Goal: Task Accomplishment & Management: Use online tool/utility

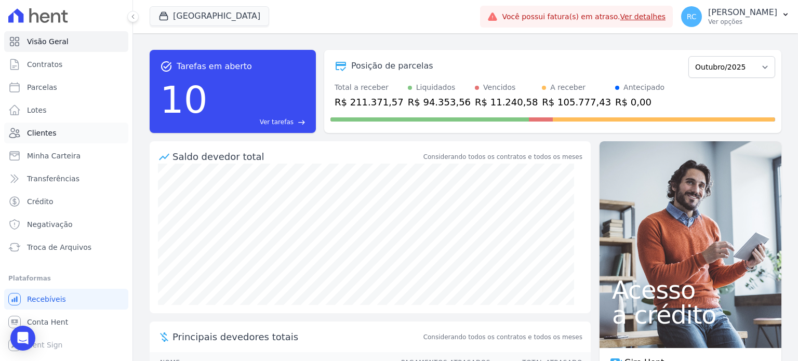
click at [49, 134] on span "Clientes" at bounding box center [41, 133] width 29 height 10
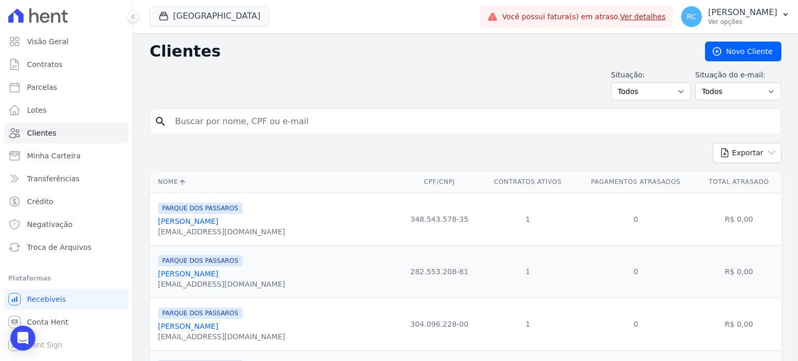
click at [264, 124] on input "search" at bounding box center [473, 121] width 608 height 21
paste input "AMANDA PIMENTEL ROCHA DA SILVA"
type input "AMANDA PIMENTEL ROCHA DA SILVA"
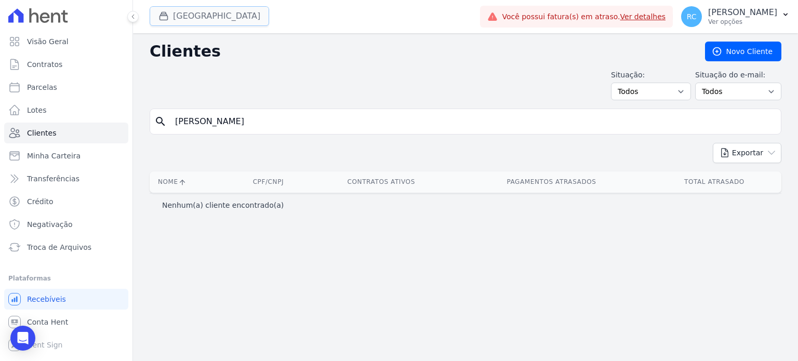
click at [194, 22] on button "Parque Dos Passaros" at bounding box center [209, 16] width 119 height 20
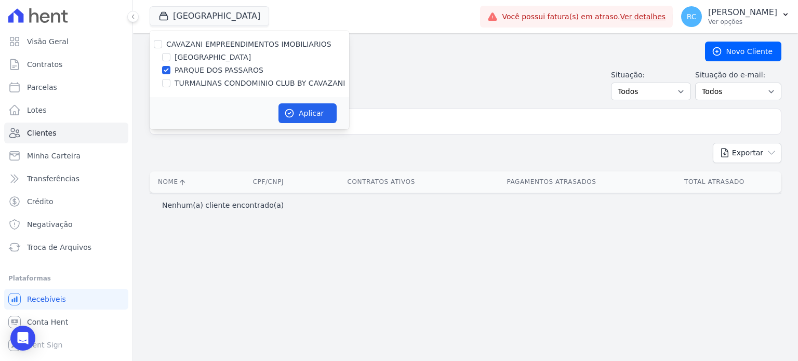
click at [158, 38] on div "CAVAZANI EMPREENDIMENTOS IMOBILIARIOS PARQUE DAS FLORES PARQUE DOS PASSAROS TUR…" at bounding box center [250, 64] width 200 height 67
click at [159, 47] on input "CAVAZANI EMPREENDIMENTOS IMOBILIARIOS" at bounding box center [158, 44] width 8 height 8
checkbox input "true"
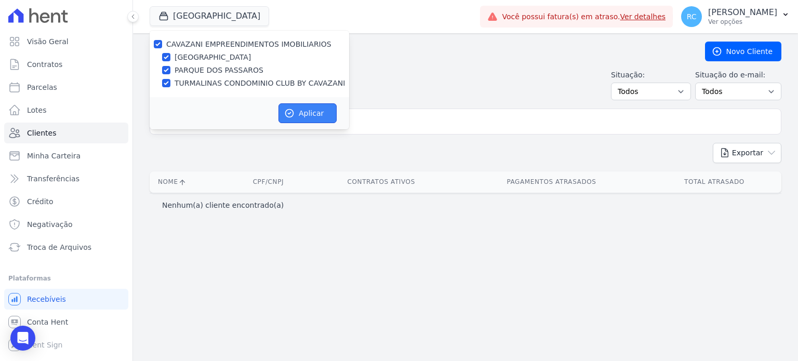
click at [297, 116] on button "Aplicar" at bounding box center [307, 113] width 58 height 20
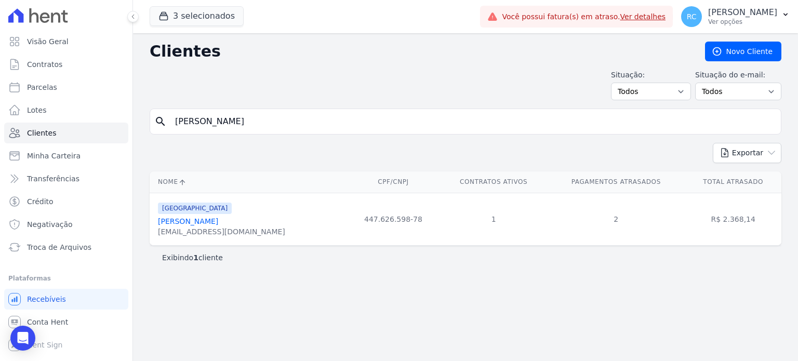
click at [353, 123] on input "AMANDA PIMENTEL ROCHA DA SILVA" at bounding box center [473, 121] width 608 height 21
click at [217, 222] on link "Amanda Pimentel Rocha Da Silva" at bounding box center [188, 221] width 60 height 8
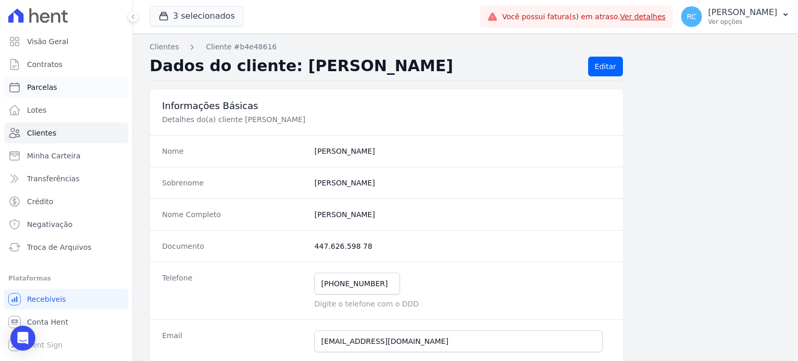
click at [67, 84] on link "Parcelas" at bounding box center [66, 87] width 124 height 21
select select
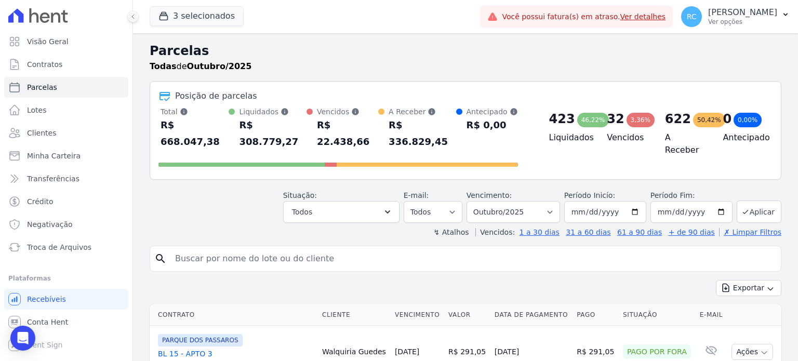
click at [302, 248] on input "search" at bounding box center [473, 258] width 608 height 21
paste input "AMANDA PIMENTEL ROCHA DA SILVA"
type input "AMANDA PIMENTEL ROCHA DA SILVA"
select select
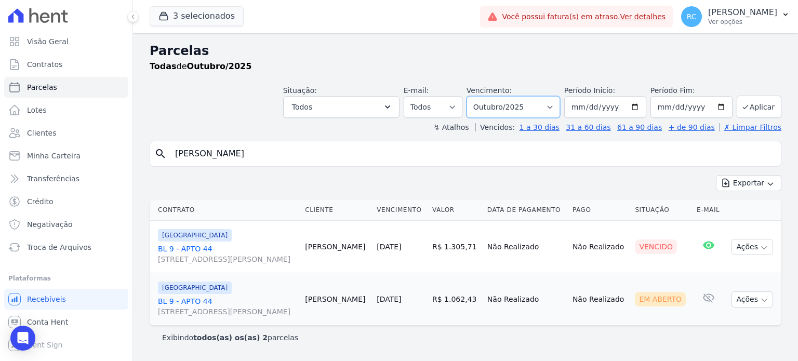
click at [560, 100] on select "Filtrar por período ──────── Todos os meses Dezembro/2021 Janeiro/2022 Fevereir…" at bounding box center [514, 107] width 94 height 22
select select "all"
click at [483, 96] on select "Filtrar por período ──────── Todos os meses Dezembro/2021 Janeiro/2022 Fevereir…" at bounding box center [514, 107] width 94 height 22
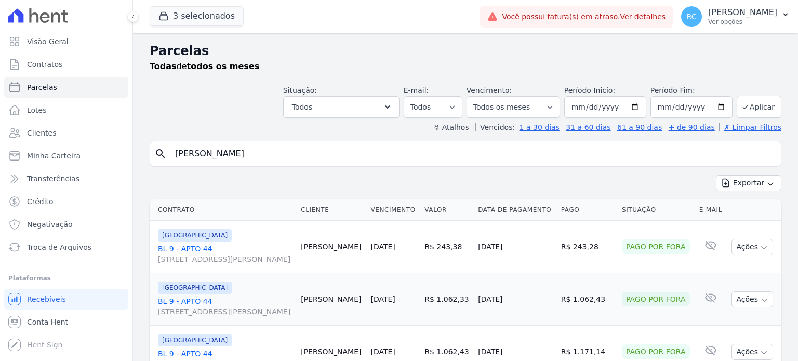
select select
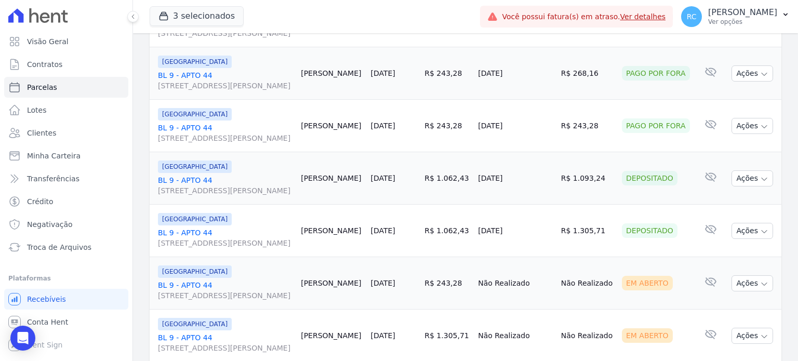
scroll to position [520, 0]
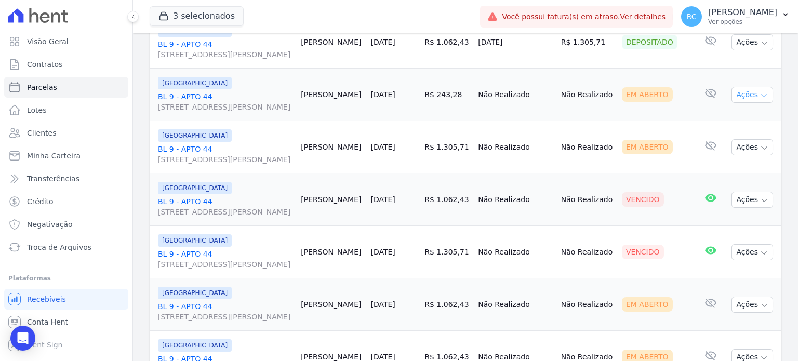
click at [744, 97] on button "Ações" at bounding box center [753, 95] width 42 height 16
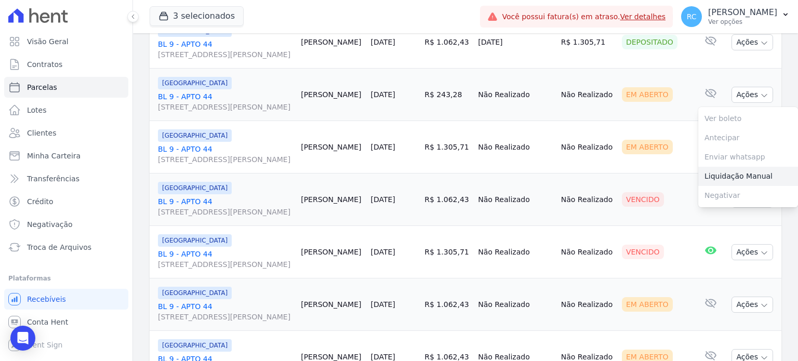
click at [734, 174] on link "Liquidação Manual" at bounding box center [748, 176] width 100 height 19
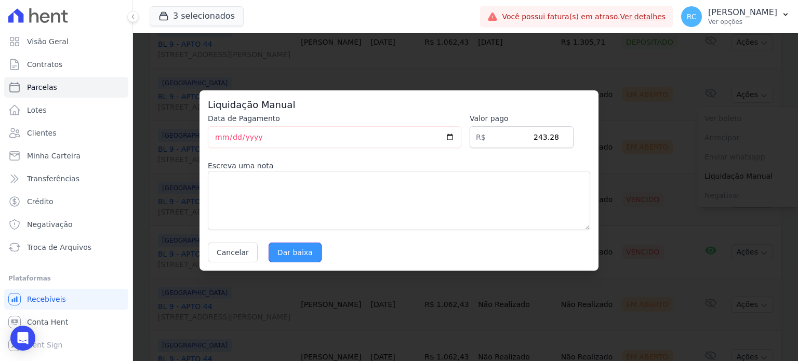
click at [276, 249] on input "Dar baixa" at bounding box center [295, 253] width 53 height 20
select select
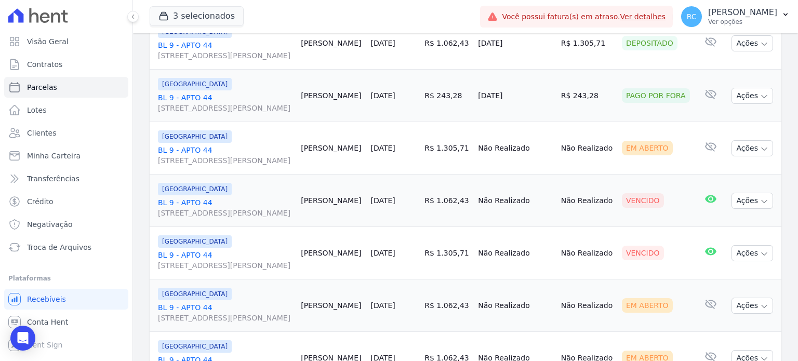
scroll to position [520, 0]
click at [761, 144] on button "Ações" at bounding box center [753, 147] width 42 height 16
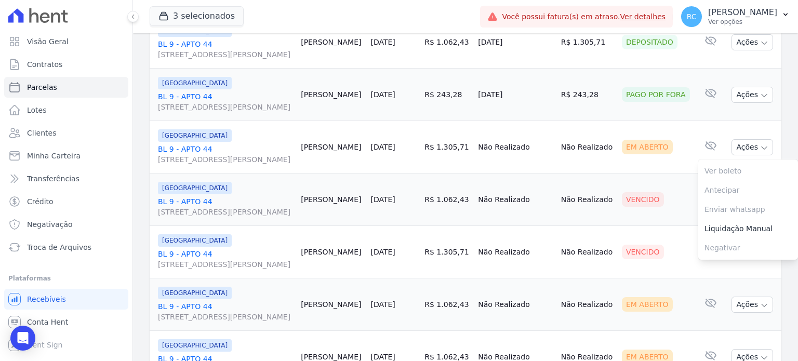
click at [618, 164] on td "Em Aberto" at bounding box center [656, 147] width 77 height 52
click at [746, 201] on button "Ações" at bounding box center [753, 200] width 42 height 16
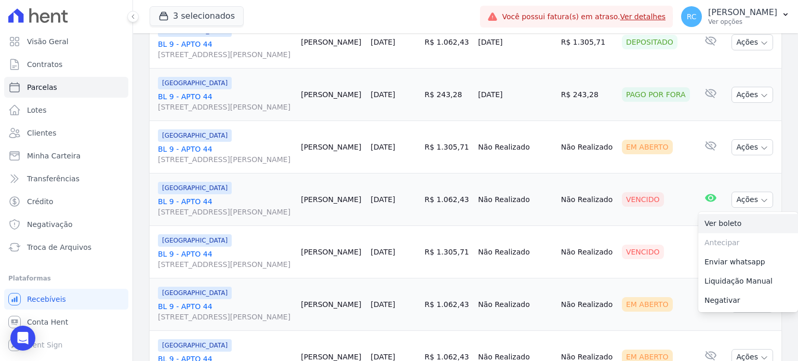
click at [712, 224] on link "Ver boleto" at bounding box center [748, 223] width 100 height 19
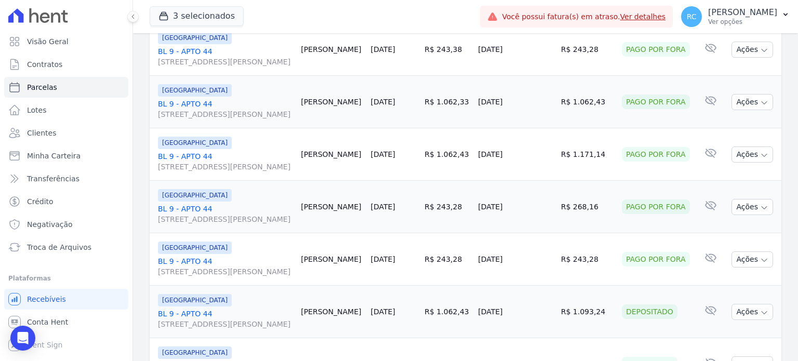
scroll to position [0, 0]
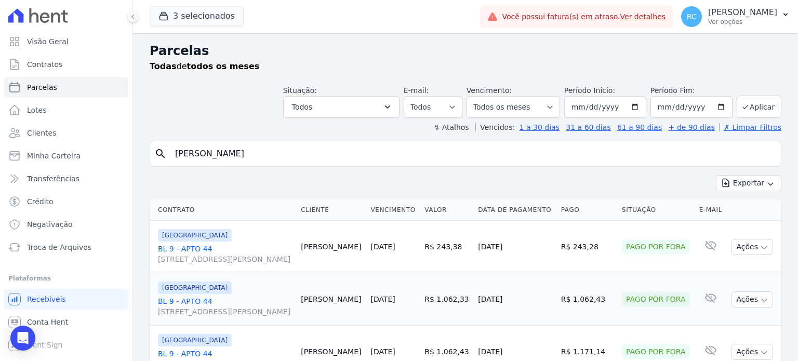
drag, startPoint x: 335, startPoint y: 153, endPoint x: 0, endPoint y: 124, distance: 335.8
click at [0, 124] on div "Visão Geral Contratos Parcelas Lotes Clientes Minha Carteira Transferências Cré…" at bounding box center [399, 180] width 798 height 361
type input "Thalita Vieira dos Santos dainesi"
select select
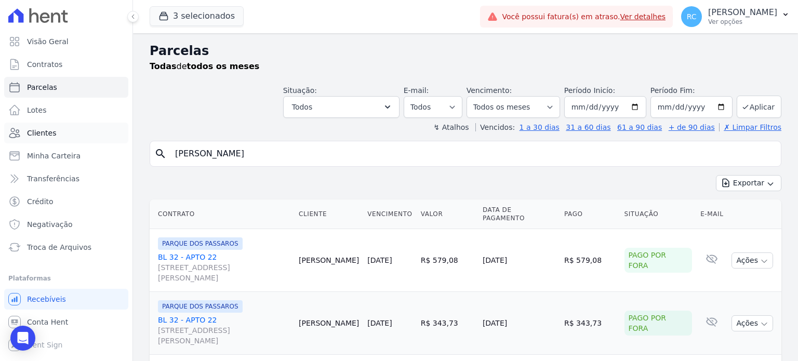
drag, startPoint x: 317, startPoint y: 154, endPoint x: 88, endPoint y: 125, distance: 231.5
click at [85, 125] on div "Visão Geral Contratos Parcelas Lotes Clientes Minha Carteira Transferências Cré…" at bounding box center [399, 180] width 798 height 361
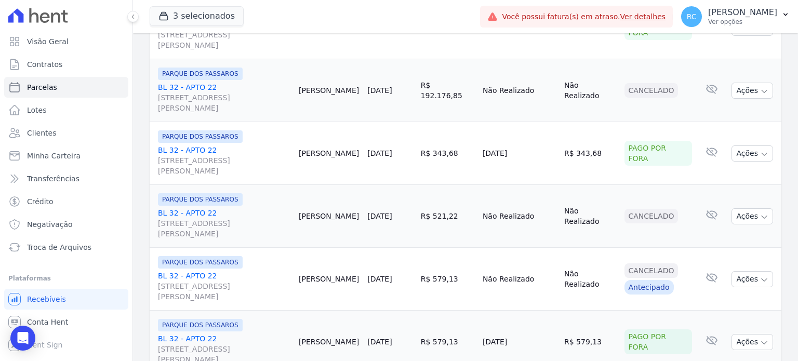
scroll to position [1213, 0]
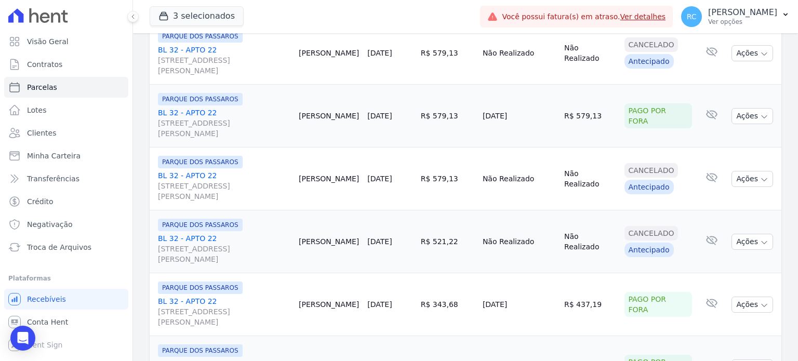
select select
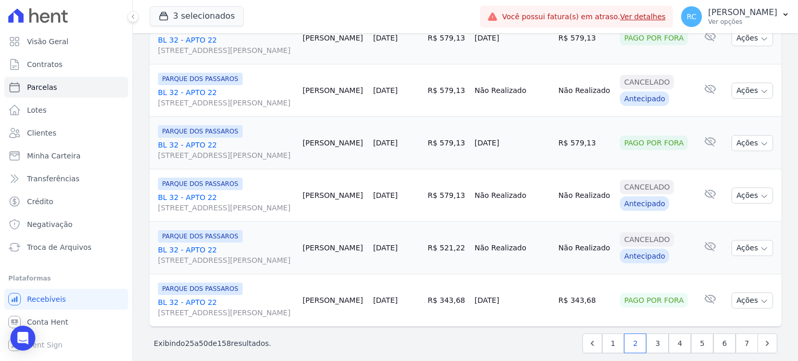
scroll to position [1213, 0]
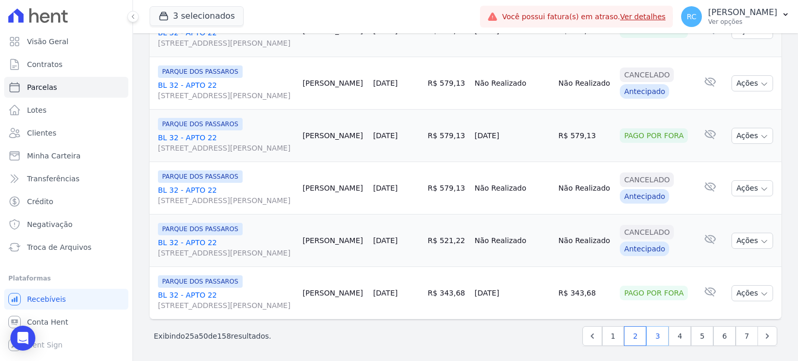
click at [655, 336] on link "3" at bounding box center [657, 336] width 22 height 20
select select
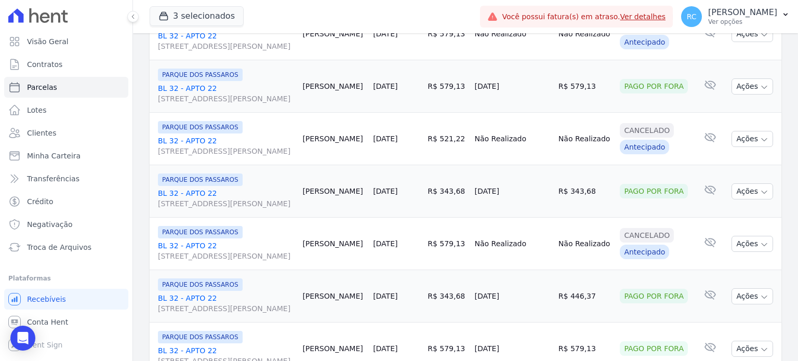
scroll to position [1213, 0]
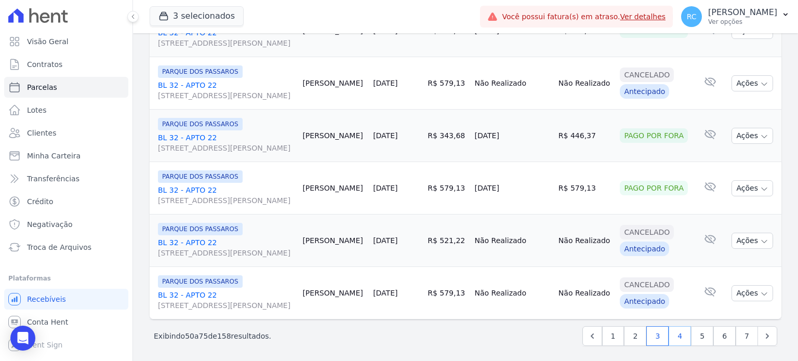
click at [681, 334] on link "4" at bounding box center [680, 336] width 22 height 20
select select
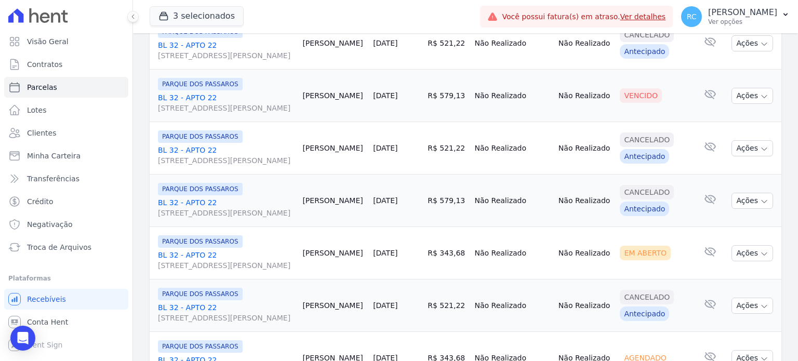
scroll to position [935, 0]
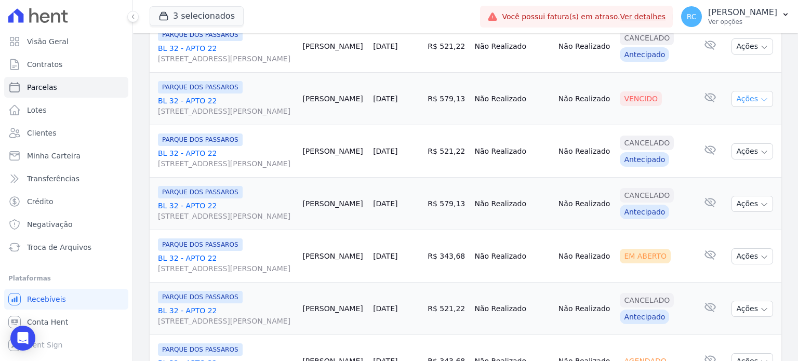
click at [748, 100] on button "Ações" at bounding box center [753, 99] width 42 height 16
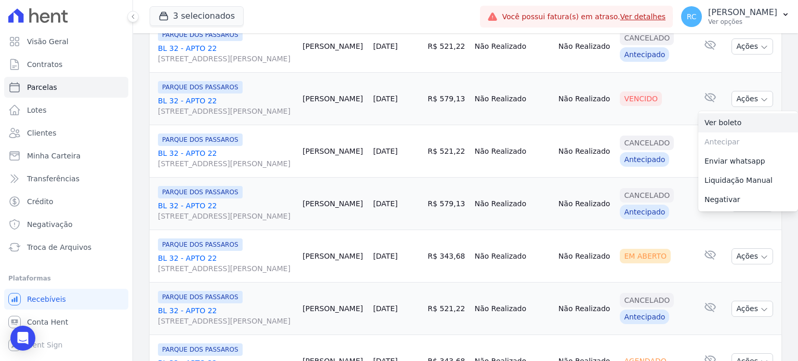
click at [726, 120] on link "Ver boleto" at bounding box center [748, 122] width 100 height 19
click at [537, 178] on td "Não Realizado" at bounding box center [513, 204] width 84 height 52
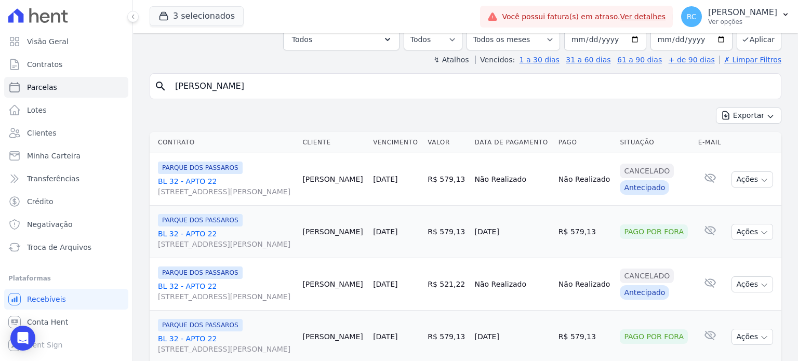
scroll to position [0, 0]
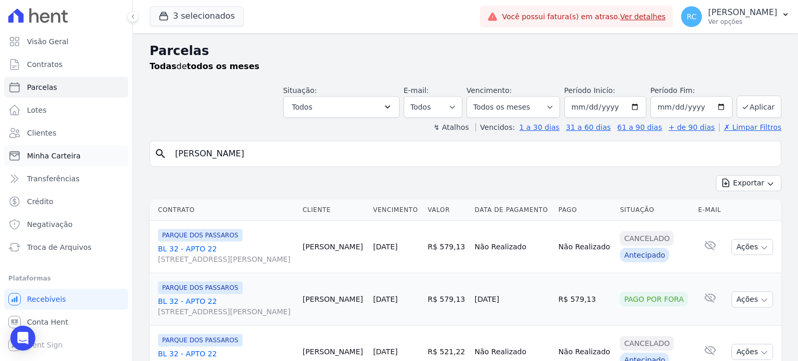
drag, startPoint x: 305, startPoint y: 156, endPoint x: 48, endPoint y: 148, distance: 257.3
click at [48, 148] on div "Visão Geral Contratos Parcelas Lotes Clientes Minha Carteira Transferências Cré…" at bounding box center [399, 180] width 798 height 361
click at [55, 318] on span "Conta Hent" at bounding box center [47, 322] width 41 height 10
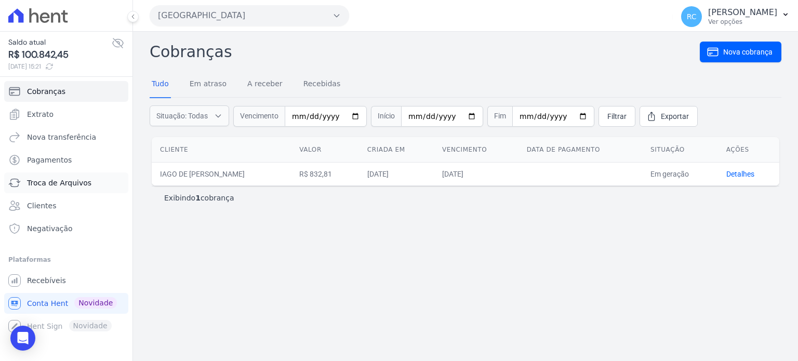
click at [62, 182] on span "Troca de Arquivos" at bounding box center [59, 183] width 64 height 10
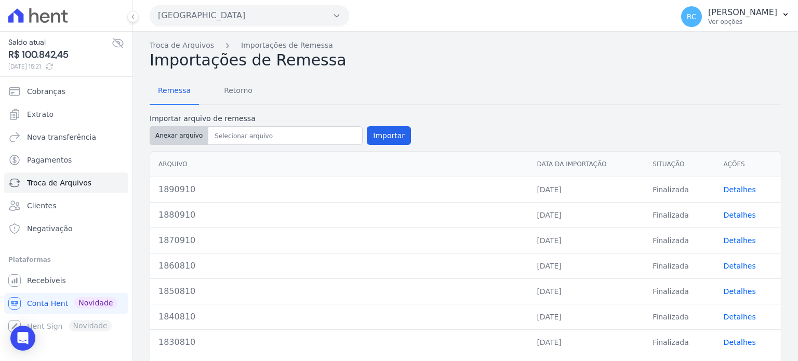
click at [179, 138] on button "Anexar arquivo" at bounding box center [179, 135] width 59 height 19
type input "1901410"
click at [389, 132] on button "Importar" at bounding box center [389, 135] width 44 height 19
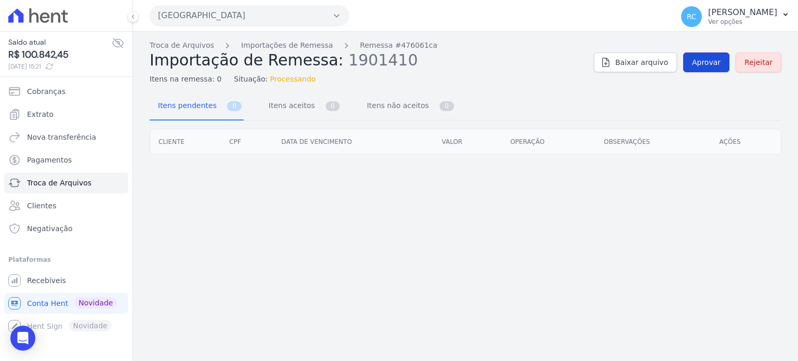
click at [704, 67] on span "Aprovar" at bounding box center [706, 62] width 29 height 10
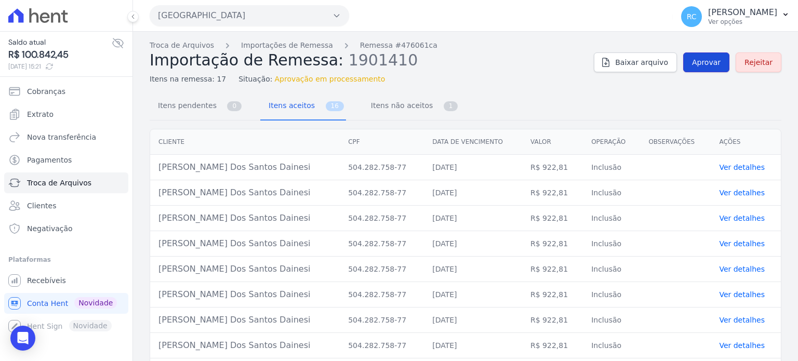
click at [696, 56] on link "Aprovar" at bounding box center [706, 62] width 46 height 20
click at [571, 39] on div "Troca de Arquivos Importações de Remessa Remessa #476061ca Importação de Remess…" at bounding box center [465, 301] width 665 height 539
click at [705, 60] on span "Aprovar" at bounding box center [706, 62] width 29 height 10
click at [698, 50] on div "Troca de Arquivos Importações de Remessa Remessa #476061ca Importação de Remess…" at bounding box center [466, 62] width 632 height 45
click at [699, 61] on span "Aprovar" at bounding box center [706, 62] width 29 height 10
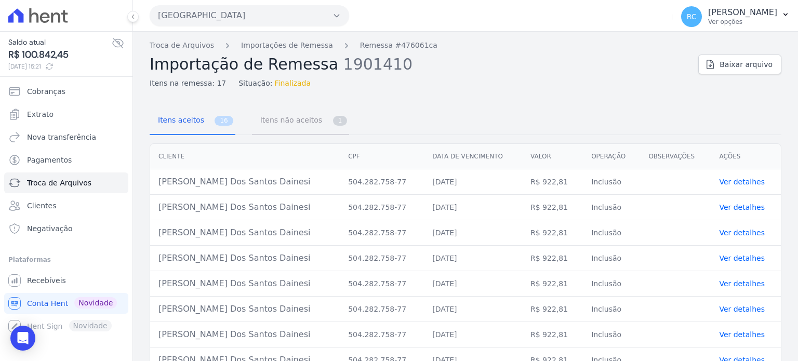
click at [281, 122] on span "Itens não aceitos" at bounding box center [289, 120] width 70 height 21
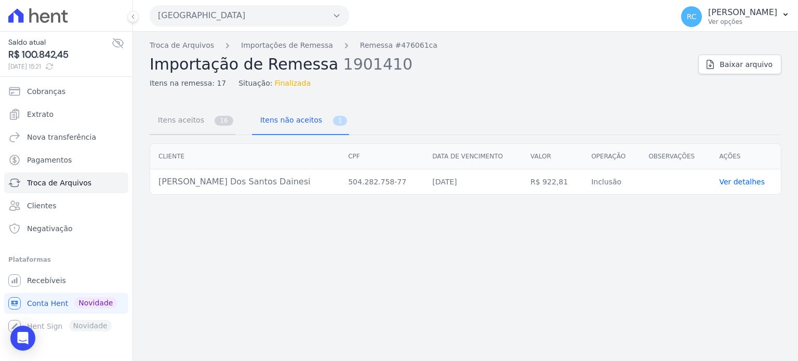
click at [183, 117] on span "Itens aceitos" at bounding box center [179, 120] width 55 height 21
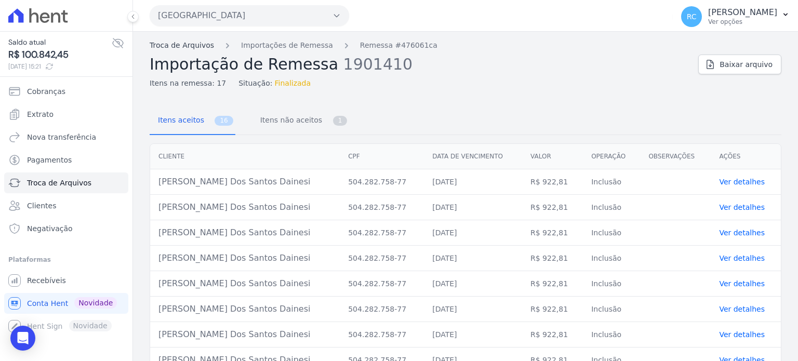
click at [191, 47] on link "Troca de Arquivos" at bounding box center [182, 45] width 64 height 11
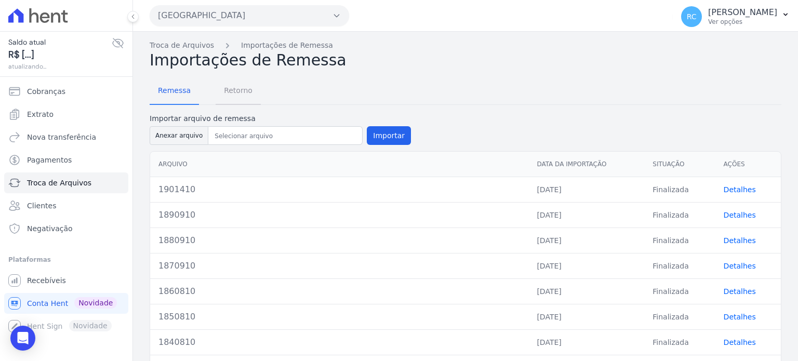
click at [234, 88] on span "Retorno" at bounding box center [238, 90] width 41 height 21
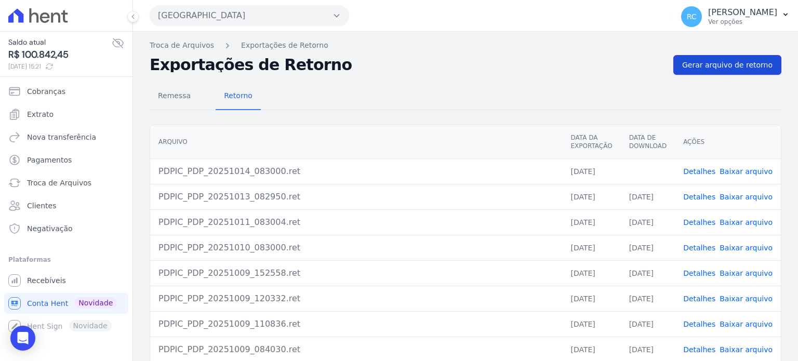
click at [723, 61] on span "Gerar arquivo de retorno" at bounding box center [727, 65] width 90 height 10
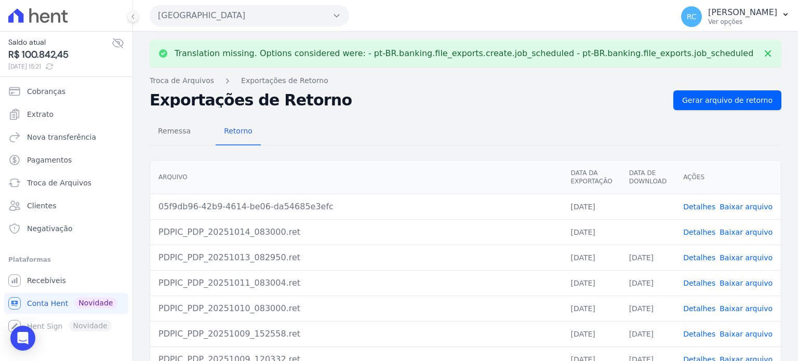
click at [738, 205] on link "Baixar arquivo" at bounding box center [746, 207] width 53 height 8
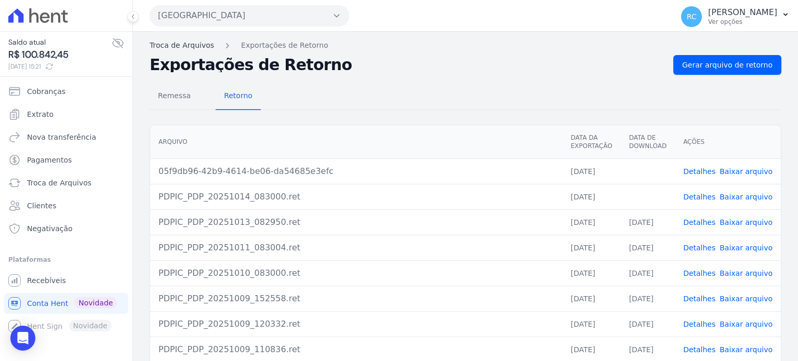
click at [190, 40] on link "Troca de Arquivos" at bounding box center [182, 45] width 64 height 11
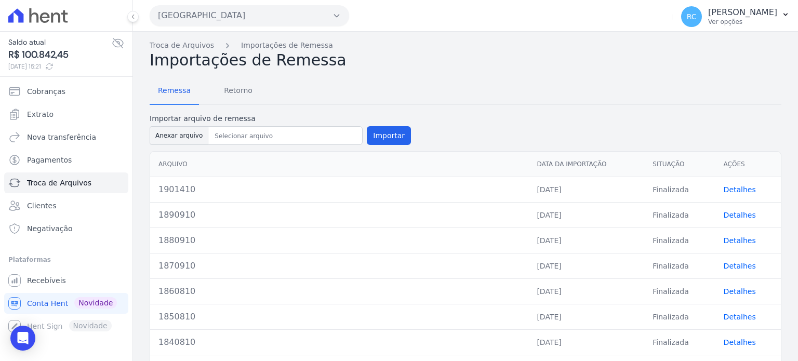
click at [735, 195] on td "Detalhes" at bounding box center [747, 189] width 65 height 25
click at [735, 191] on link "Detalhes" at bounding box center [740, 189] width 32 height 8
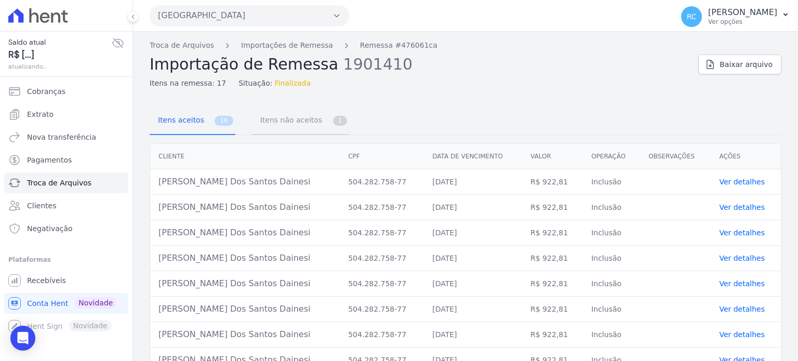
click at [266, 122] on span "Itens não aceitos" at bounding box center [289, 120] width 70 height 21
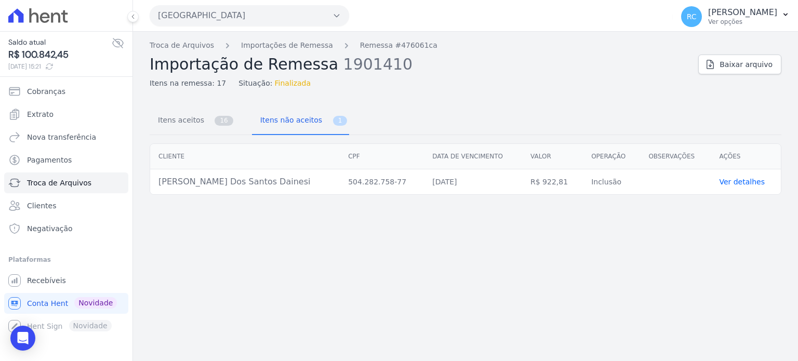
click at [742, 180] on link "Ver detalhes" at bounding box center [742, 182] width 46 height 8
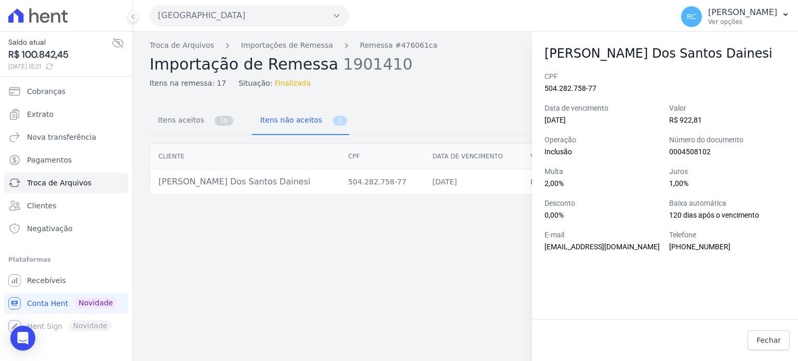
click at [499, 143] on div "Cliente CPF Data de vencimento Valor Operação Observações Ações Thalita Vieira …" at bounding box center [465, 169] width 665 height 60
click at [460, 95] on div "Troca de Arquivos Importações de Remessa Remessa #476061ca Importação de Remess…" at bounding box center [465, 196] width 665 height 329
click at [203, 121] on link "Itens aceitos 16" at bounding box center [193, 122] width 86 height 28
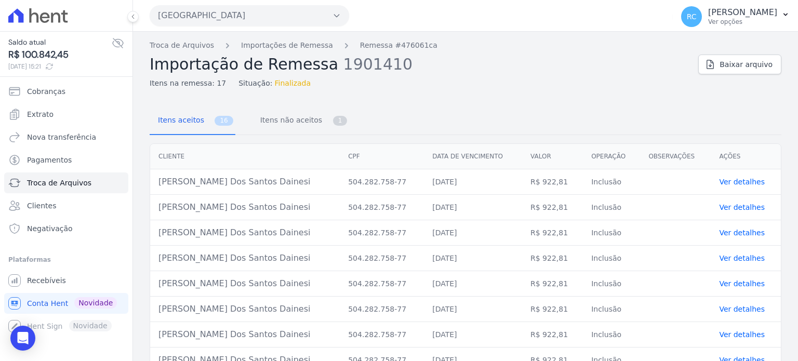
click at [734, 182] on link "Ver detalhes" at bounding box center [742, 182] width 46 height 8
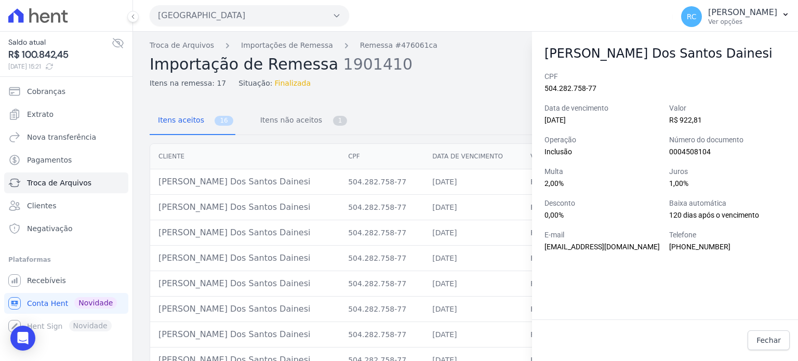
click at [401, 117] on div "Itens aceitos 16 Itens não aceitos 1" at bounding box center [466, 122] width 632 height 28
click at [242, 187] on td "[PERSON_NAME] Dos [PERSON_NAME]" at bounding box center [245, 181] width 190 height 25
copy tr "[PERSON_NAME] Dos [PERSON_NAME]"
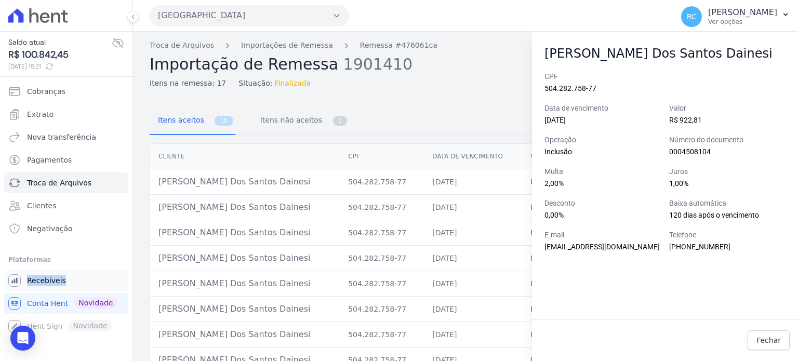
click at [64, 271] on div "Você não possui Hent Sign ativado. Para saber mais, fale com a equipe Hent. Rec…" at bounding box center [66, 280] width 124 height 21
click at [60, 279] on span "Recebíveis" at bounding box center [46, 280] width 39 height 10
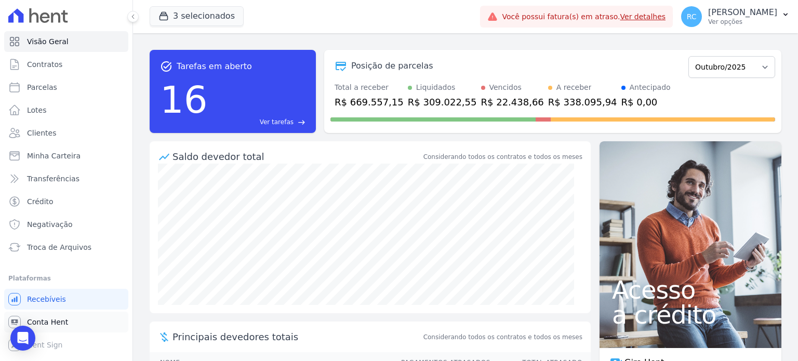
click at [54, 323] on span "Conta Hent" at bounding box center [47, 322] width 41 height 10
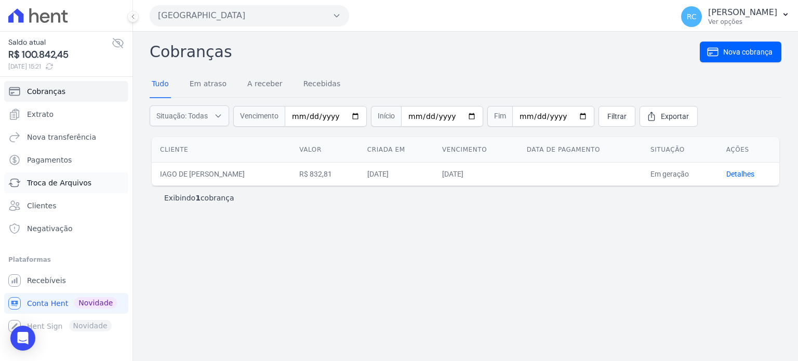
click at [73, 185] on span "Troca de Arquivos" at bounding box center [59, 183] width 64 height 10
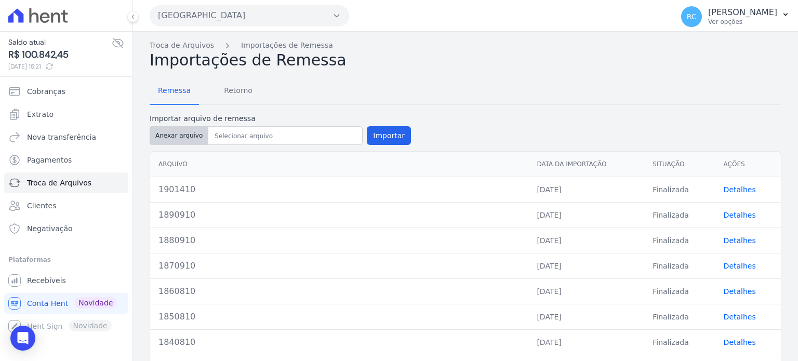
click at [170, 138] on button "Anexar arquivo" at bounding box center [179, 135] width 59 height 19
type input "1911410"
click at [390, 130] on button "Importar" at bounding box center [389, 135] width 44 height 19
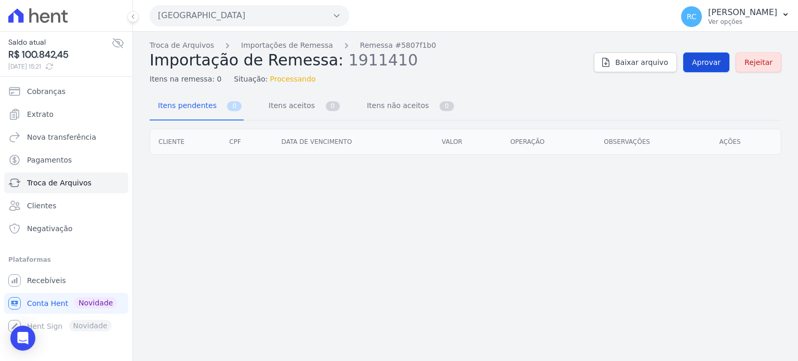
drag, startPoint x: 719, startPoint y: 74, endPoint x: 715, endPoint y: 60, distance: 14.1
click at [719, 71] on div "Troca de Arquivos Importações de Remessa Remessa #5807f1b0 Importação de Remess…" at bounding box center [466, 62] width 632 height 45
click at [715, 60] on span "Aprovar" at bounding box center [706, 62] width 29 height 10
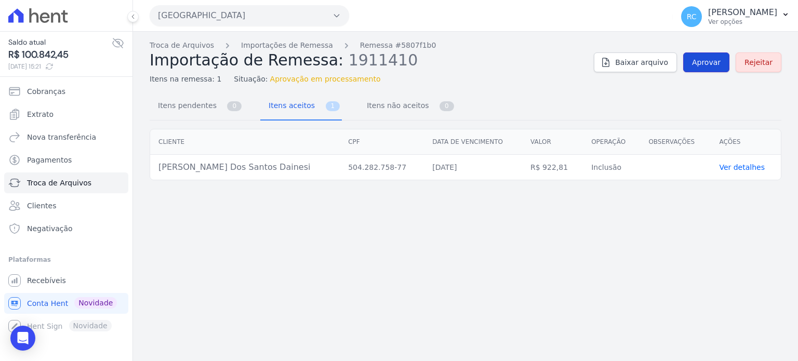
click at [719, 61] on span "Aprovar" at bounding box center [706, 62] width 29 height 10
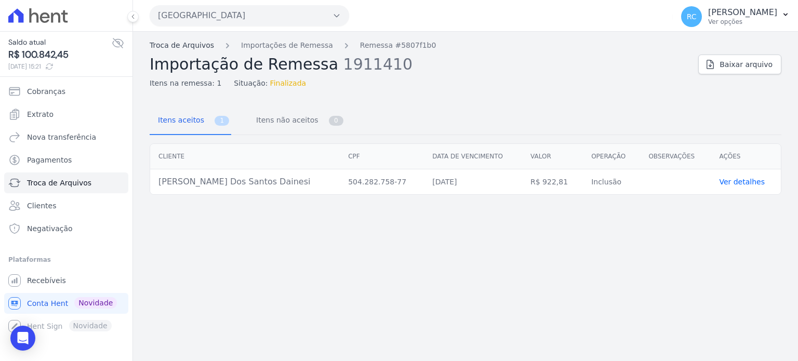
click at [189, 41] on link "Troca de Arquivos" at bounding box center [182, 45] width 64 height 11
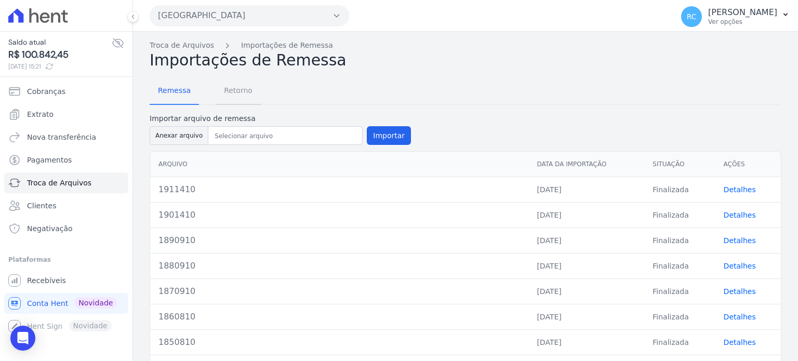
click at [241, 92] on span "Retorno" at bounding box center [238, 90] width 41 height 21
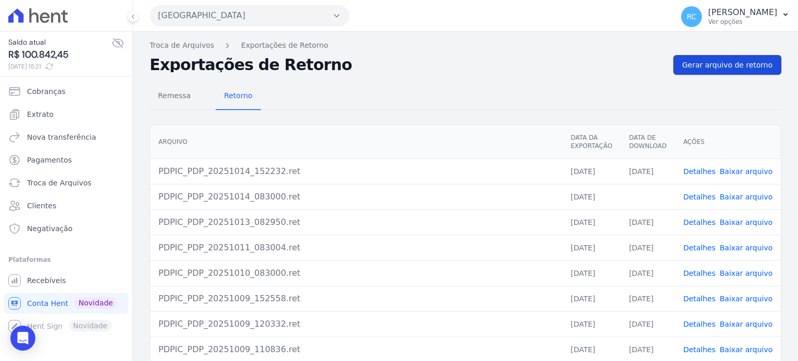
click at [693, 69] on span "Gerar arquivo de retorno" at bounding box center [727, 65] width 90 height 10
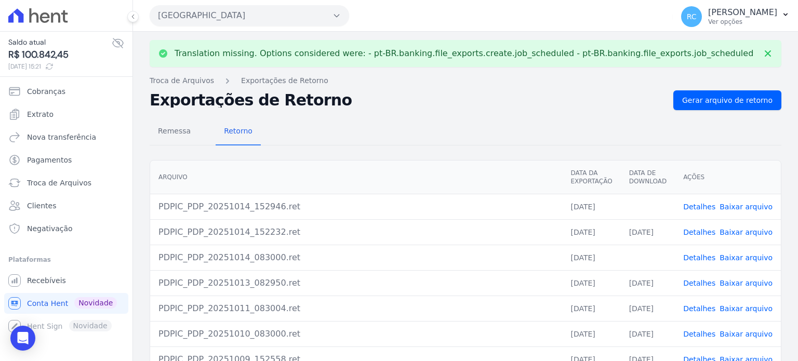
click at [738, 209] on link "Baixar arquivo" at bounding box center [746, 207] width 53 height 8
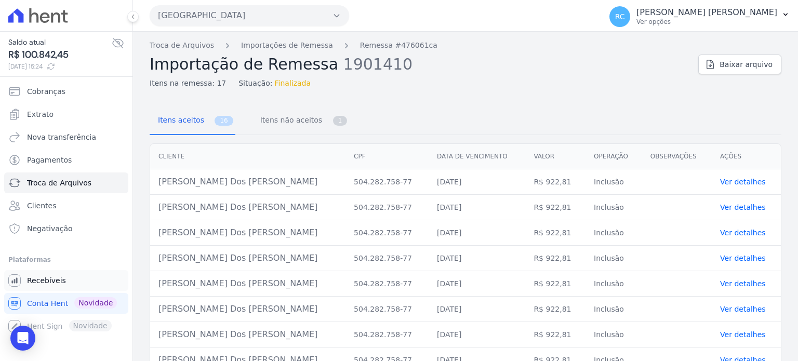
click at [69, 283] on link "Recebíveis" at bounding box center [66, 280] width 124 height 21
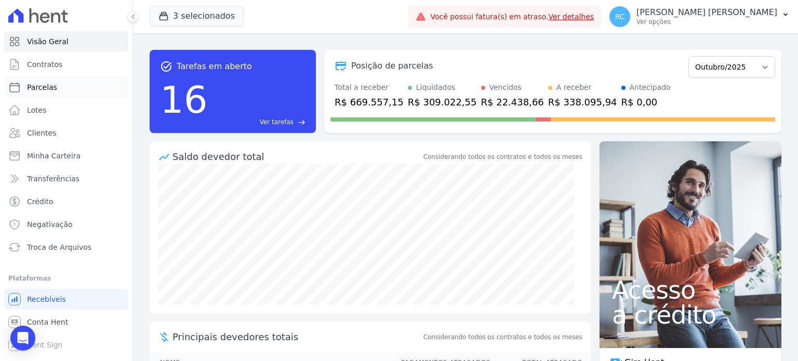
click at [59, 92] on link "Parcelas" at bounding box center [66, 87] width 124 height 21
click at [51, 92] on span "Parcelas" at bounding box center [42, 87] width 30 height 10
click at [64, 83] on link "Parcelas" at bounding box center [66, 87] width 124 height 21
select select
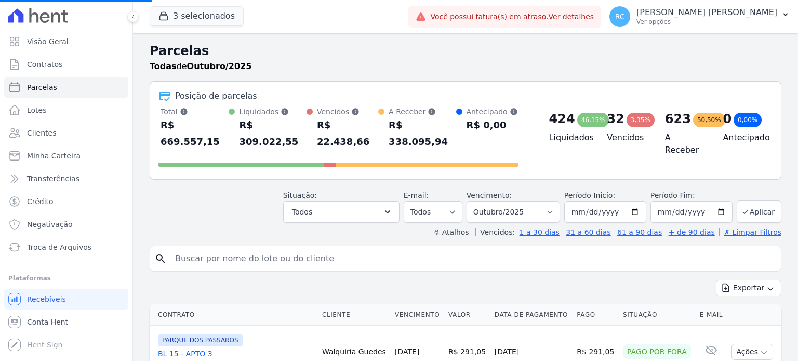
drag, startPoint x: 223, startPoint y: 252, endPoint x: 233, endPoint y: 245, distance: 12.6
click at [225, 251] on div "search" at bounding box center [466, 259] width 632 height 26
paste input "[PERSON_NAME] Dos [PERSON_NAME]"
drag, startPoint x: 233, startPoint y: 245, endPoint x: 241, endPoint y: 242, distance: 8.4
click at [234, 248] on input "[PERSON_NAME] Dos [PERSON_NAME]" at bounding box center [473, 258] width 608 height 21
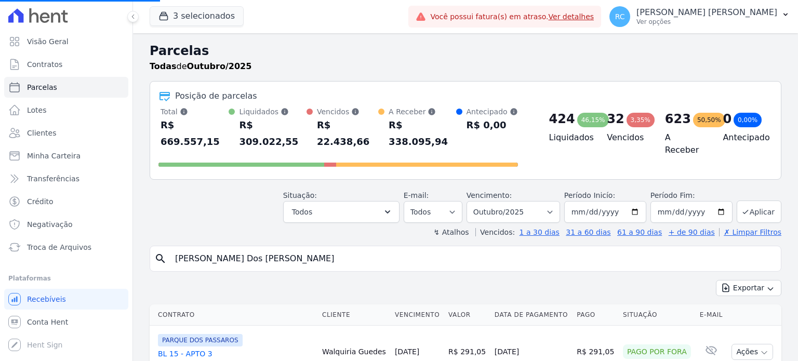
type input "[PERSON_NAME] Dos [PERSON_NAME]"
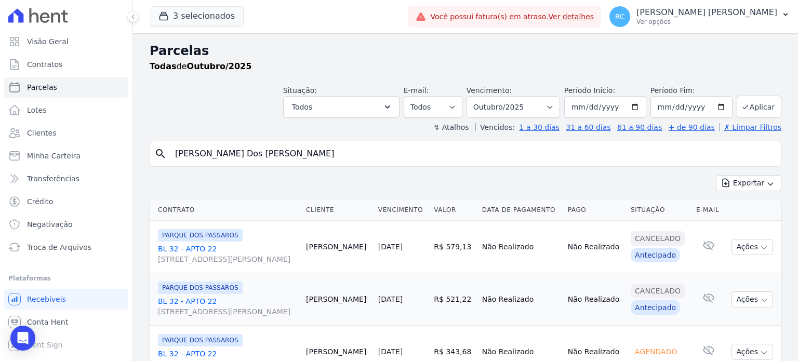
select select
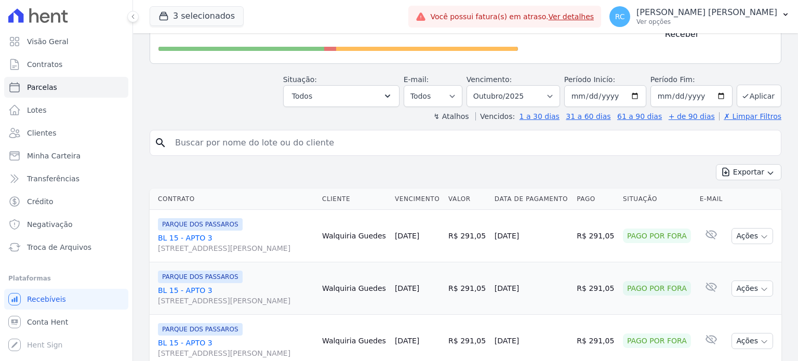
scroll to position [156, 0]
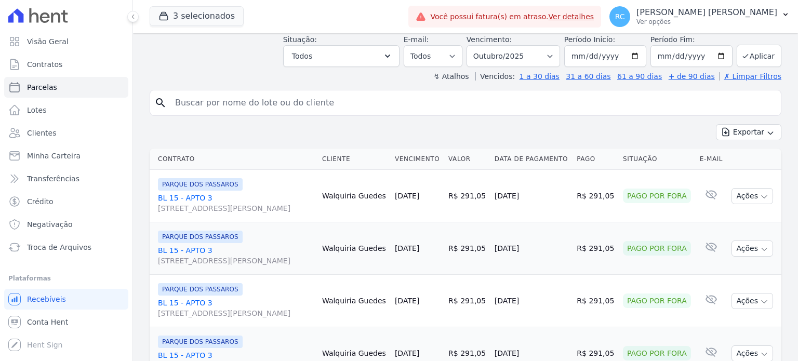
paste input "[PERSON_NAME] Dos [PERSON_NAME]"
type input "[PERSON_NAME] Dos [PERSON_NAME]"
select select
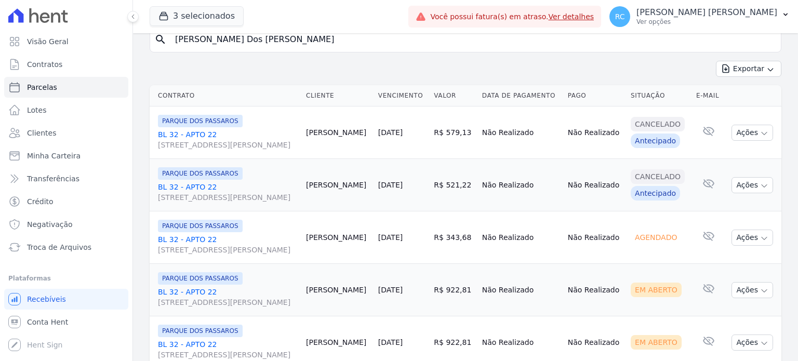
scroll to position [152, 0]
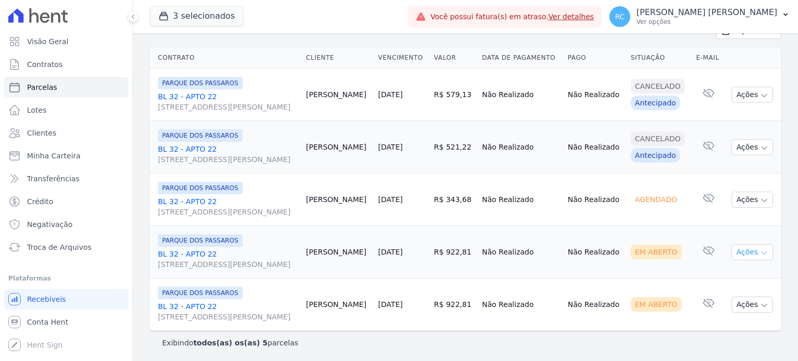
click at [746, 246] on button "Ações" at bounding box center [753, 252] width 42 height 16
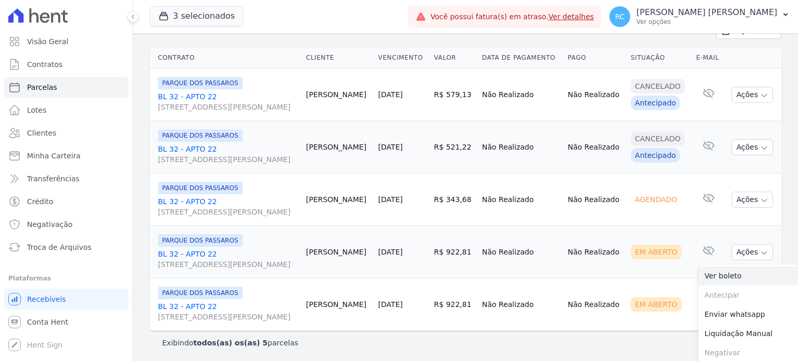
click at [712, 275] on link "Ver boleto" at bounding box center [748, 276] width 100 height 19
click at [657, 325] on td "Em Aberto" at bounding box center [659, 304] width 65 height 52
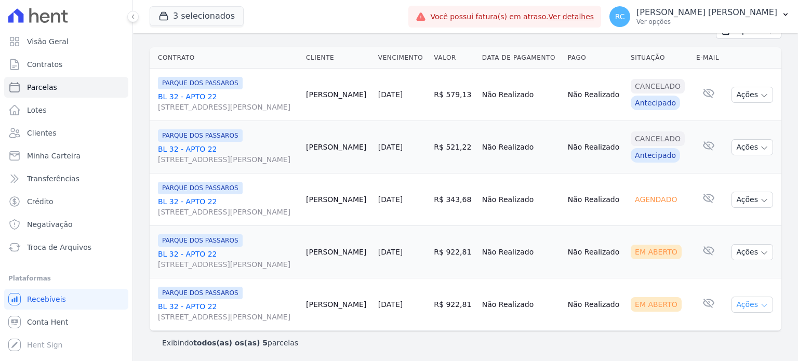
click at [750, 299] on button "Ações" at bounding box center [753, 305] width 42 height 16
click at [709, 321] on link "Ver boleto" at bounding box center [748, 328] width 100 height 19
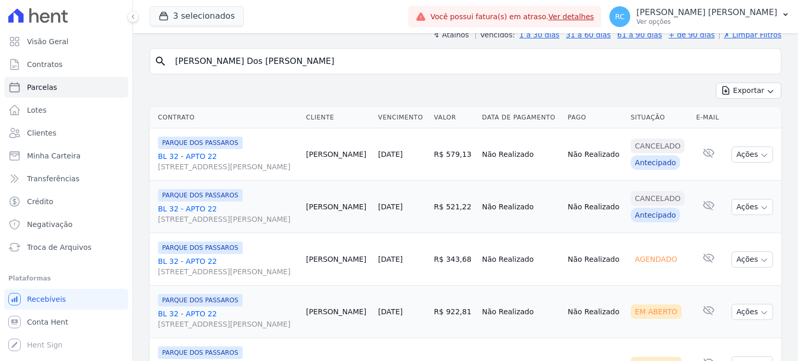
scroll to position [0, 0]
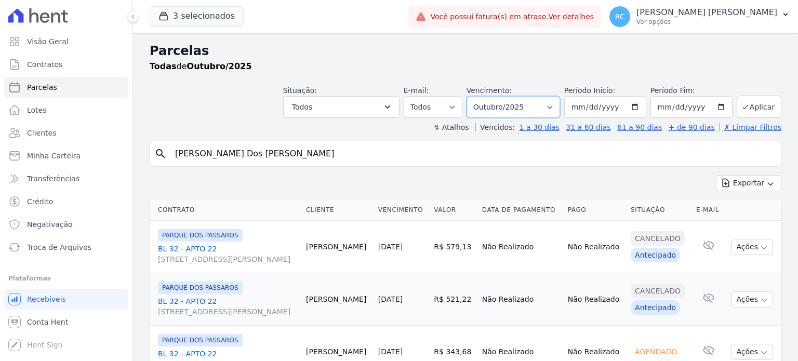
click at [542, 108] on select "Filtrar por período ──────── Todos os meses Dezembro/2021 Janeiro/2022 Fevereir…" at bounding box center [514, 107] width 94 height 22
select select "08/2025"
click at [475, 96] on select "Filtrar por período ──────── Todos os meses Dezembro/2021 Janeiro/2022 Fevereir…" at bounding box center [514, 107] width 94 height 22
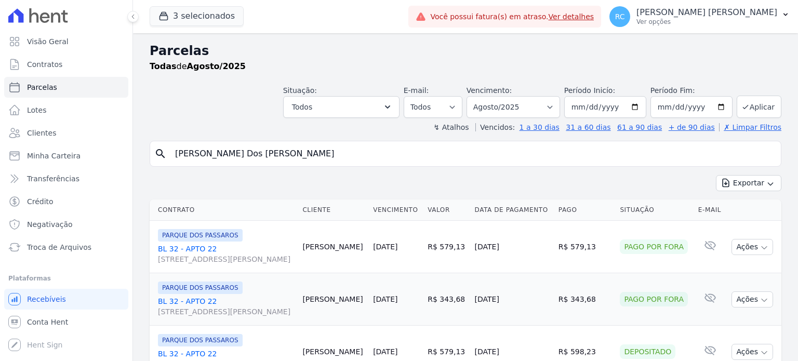
select select
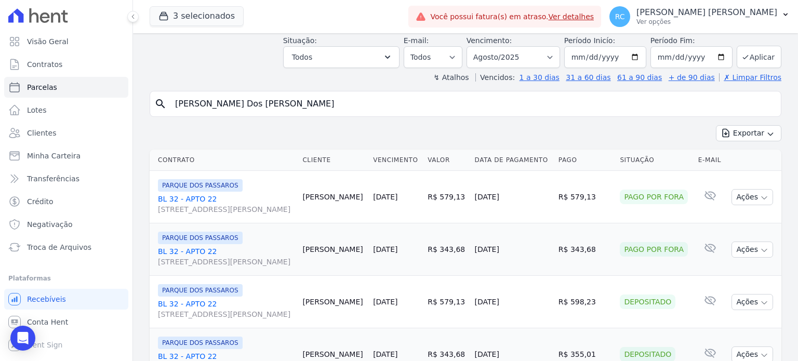
scroll to position [310, 0]
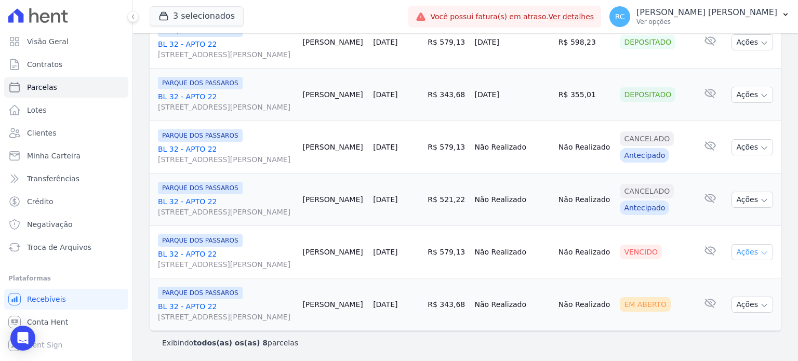
click at [748, 252] on button "Ações" at bounding box center [753, 252] width 42 height 16
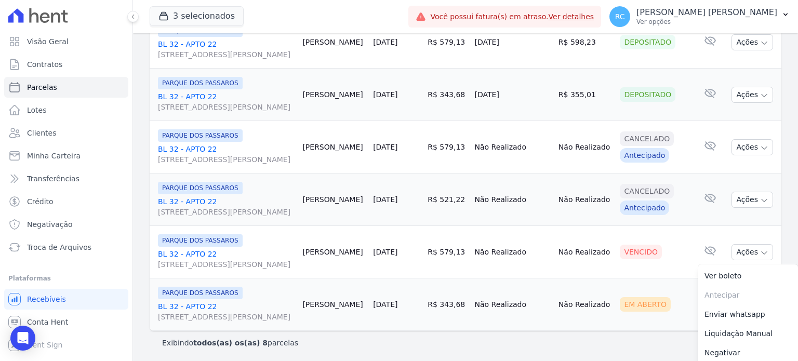
click at [198, 251] on link "BL 32 - APTO 22 [STREET_ADDRESS][PERSON_NAME]" at bounding box center [226, 259] width 136 height 21
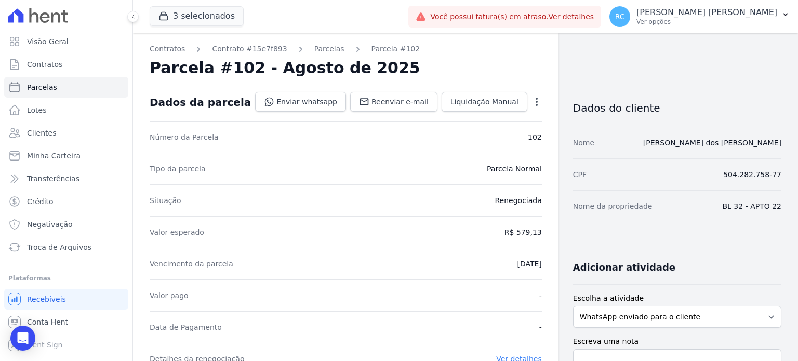
click at [531, 98] on icon "button" at bounding box center [536, 102] width 10 height 10
click at [490, 133] on link "Cancelar Cobrança" at bounding box center [491, 134] width 91 height 19
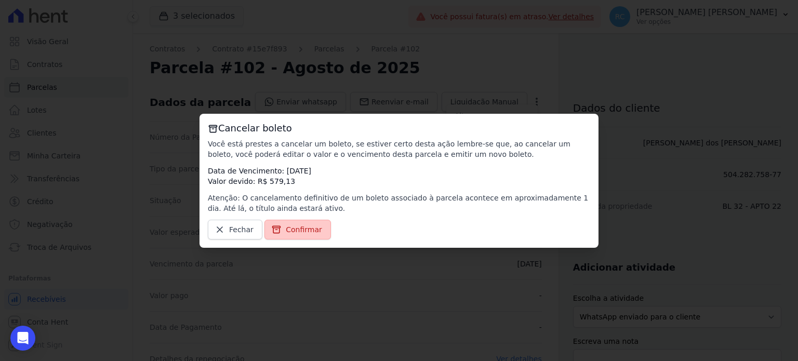
click at [296, 229] on span "Confirmar" at bounding box center [304, 229] width 36 height 10
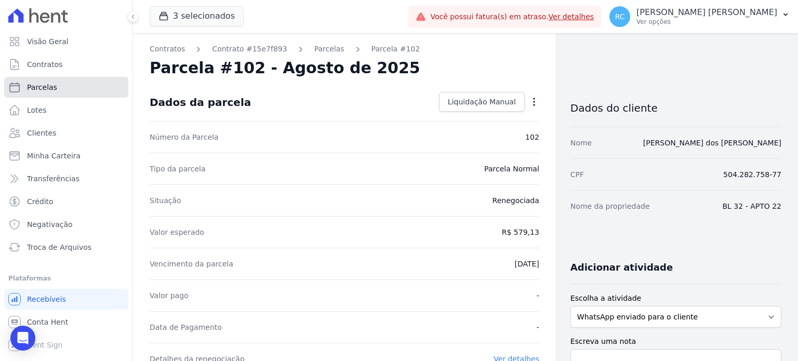
click at [62, 92] on link "Parcelas" at bounding box center [66, 87] width 124 height 21
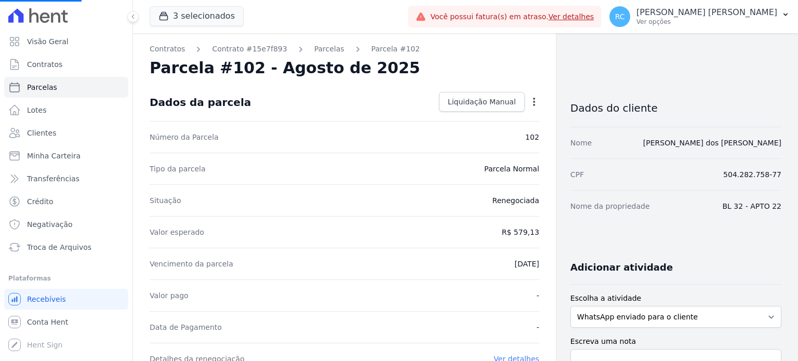
select select
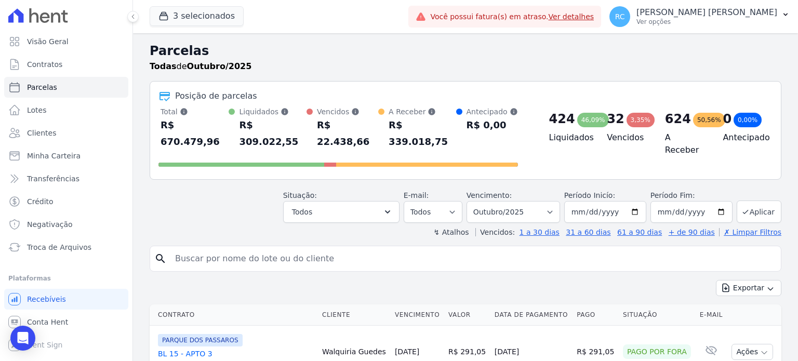
click at [247, 248] on input "search" at bounding box center [473, 258] width 608 height 21
paste input "[PERSON_NAME] [PERSON_NAME] D"
type input "[PERSON_NAME] [PERSON_NAME] D"
select select
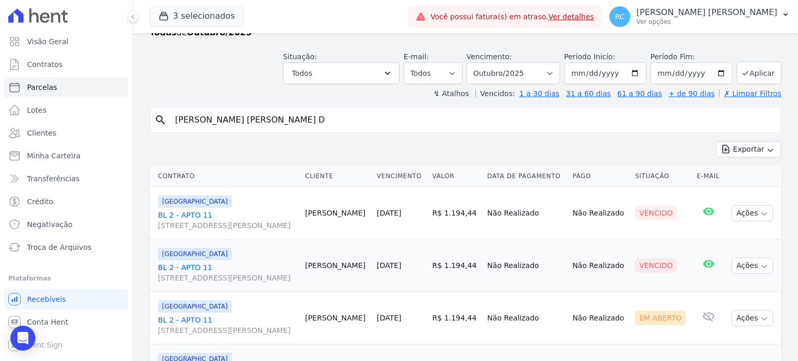
scroll to position [100, 0]
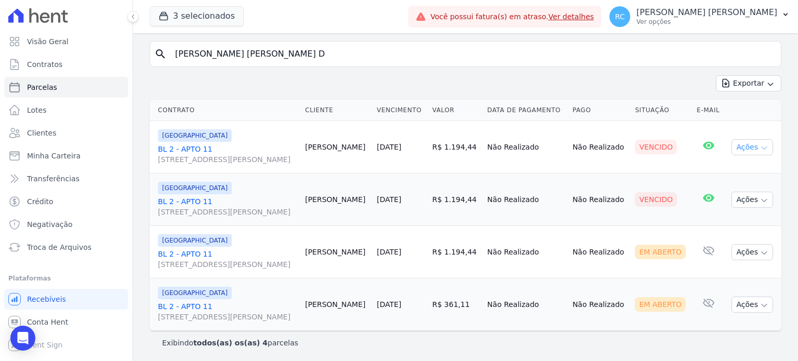
click at [760, 145] on icon "button" at bounding box center [764, 148] width 8 height 8
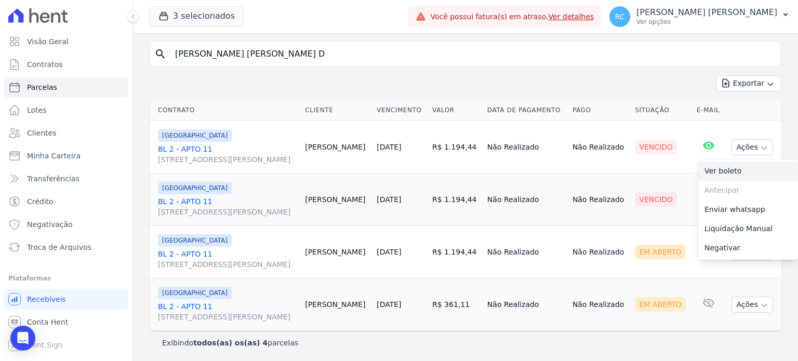
click at [734, 172] on link "Ver boleto" at bounding box center [748, 171] width 100 height 19
click at [717, 231] on link "Liquidação Manual" at bounding box center [748, 228] width 100 height 19
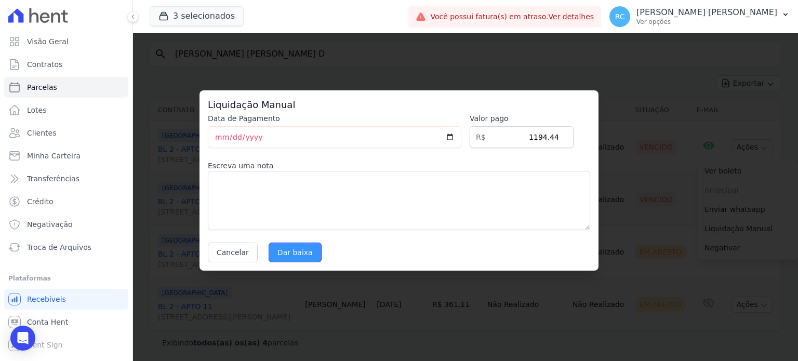
click at [289, 251] on input "Dar baixa" at bounding box center [295, 253] width 53 height 20
select select
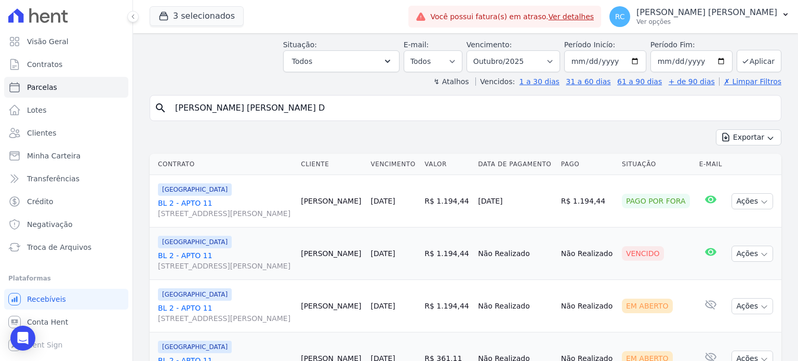
scroll to position [100, 0]
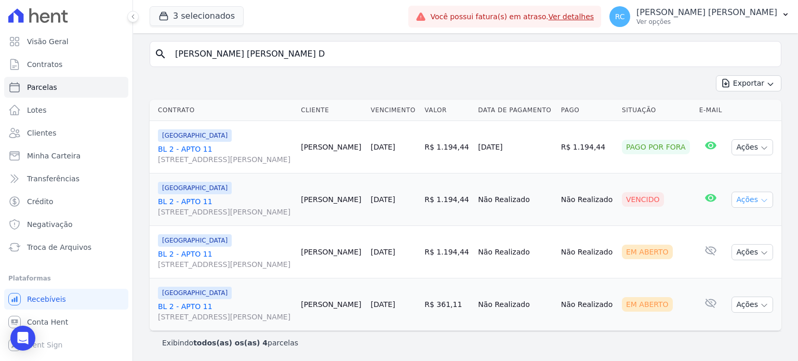
click at [761, 201] on button "Ações" at bounding box center [753, 200] width 42 height 16
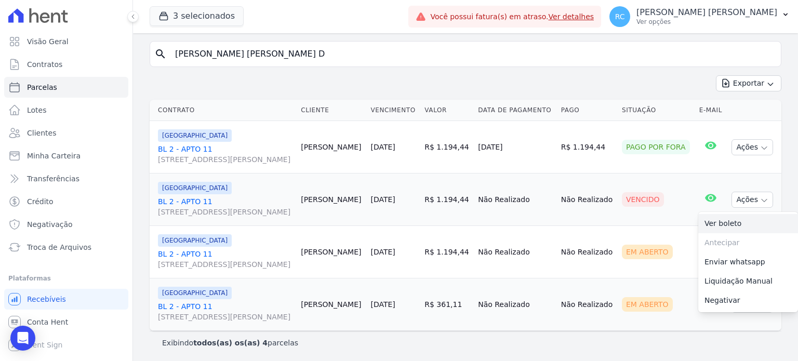
click at [732, 222] on link "Ver boleto" at bounding box center [748, 223] width 100 height 19
click at [707, 226] on div "Antecipação não disponível" at bounding box center [751, 235] width 94 height 27
click at [711, 218] on link "Ver boleto" at bounding box center [748, 223] width 100 height 19
